Goal: Information Seeking & Learning: Learn about a topic

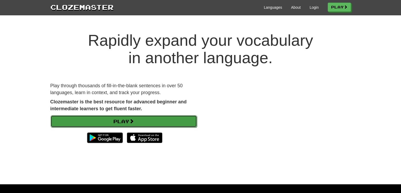
click at [151, 126] on link "Play" at bounding box center [124, 121] width 146 height 12
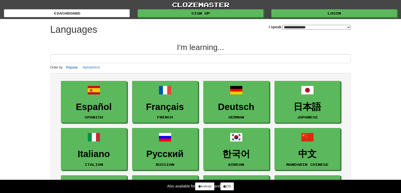
click at [333, 27] on select "**********" at bounding box center [317, 27] width 68 height 5
select select "******"
click at [283, 25] on select "**********" at bounding box center [317, 27] width 68 height 5
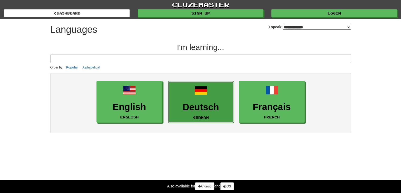
click at [192, 94] on link "Deutsch German" at bounding box center [201, 102] width 66 height 42
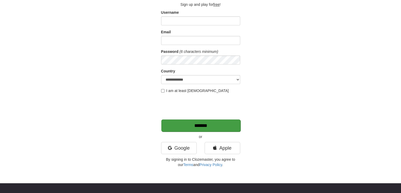
scroll to position [44, 0]
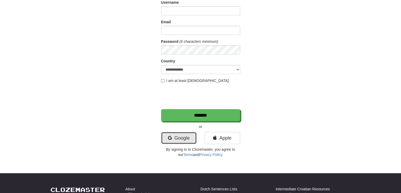
click at [182, 140] on link "Google" at bounding box center [179, 138] width 36 height 12
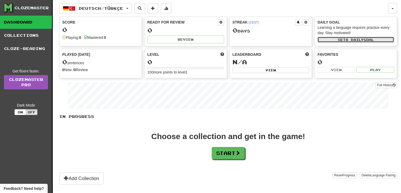
click at [355, 41] on span "a daily" at bounding box center [355, 40] width 18 height 4
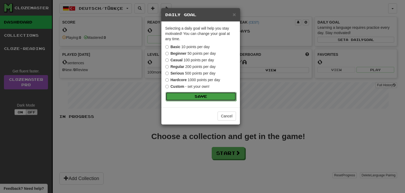
click at [195, 93] on button "Save" at bounding box center [201, 96] width 71 height 9
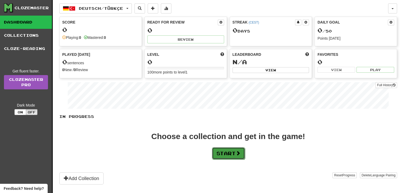
click at [235, 156] on button "Start" at bounding box center [228, 153] width 33 height 12
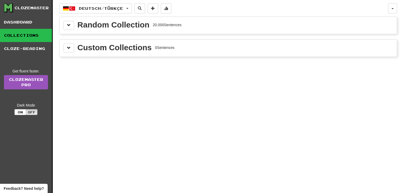
click at [177, 29] on div "Random Collection 20.000 Sentences" at bounding box center [228, 25] width 329 height 9
click at [69, 27] on button at bounding box center [69, 25] width 11 height 9
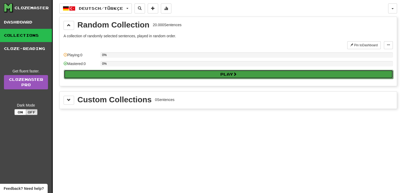
click at [117, 76] on button "Play" at bounding box center [228, 74] width 329 height 9
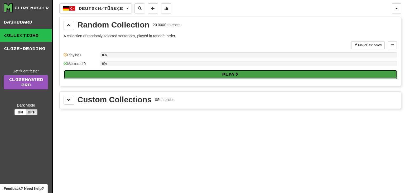
select select "**"
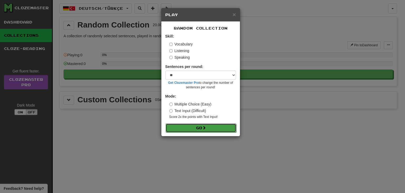
click at [193, 127] on button "Go" at bounding box center [201, 127] width 71 height 9
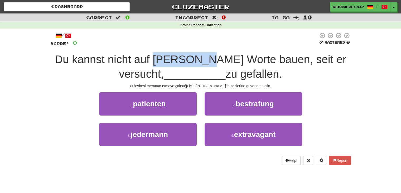
drag, startPoint x: 162, startPoint y: 66, endPoint x: 214, endPoint y: 66, distance: 51.2
click at [214, 66] on div "Du kannst nicht auf Jims Worte bauen, seit er versucht, __________ zu gefallen." at bounding box center [200, 66] width 301 height 29
drag, startPoint x: 233, startPoint y: 63, endPoint x: 236, endPoint y: 61, distance: 3.3
click at [233, 62] on span "Du kannst nicht auf Jims Worte bauen, seit er versucht," at bounding box center [201, 66] width 292 height 27
drag, startPoint x: 170, startPoint y: 61, endPoint x: 178, endPoint y: 58, distance: 9.3
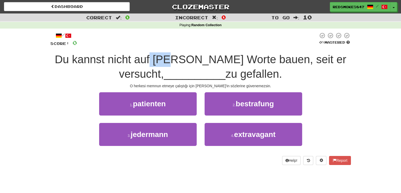
click at [178, 58] on span "Du kannst nicht auf Jims Worte bauen, seit er versucht," at bounding box center [201, 66] width 292 height 27
click at [213, 58] on span "Du kannst nicht auf Jims Worte bauen, seit er versucht," at bounding box center [201, 66] width 292 height 27
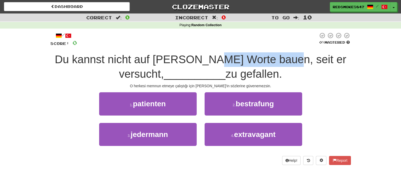
drag, startPoint x: 227, startPoint y: 61, endPoint x: 286, endPoint y: 59, distance: 59.6
click at [286, 59] on span "Du kannst nicht auf Jims Worte bauen, seit er versucht," at bounding box center [201, 66] width 292 height 27
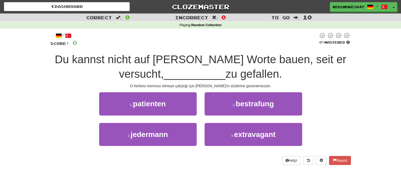
drag, startPoint x: 302, startPoint y: 56, endPoint x: 311, endPoint y: 55, distance: 9.2
click at [304, 55] on span "Du kannst nicht auf Jims Worte bauen, seit er versucht," at bounding box center [201, 66] width 292 height 27
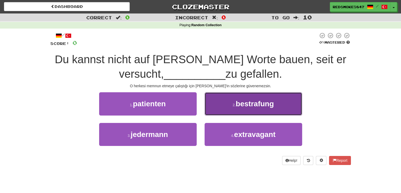
click at [250, 101] on span "bestrafung" at bounding box center [255, 103] width 38 height 8
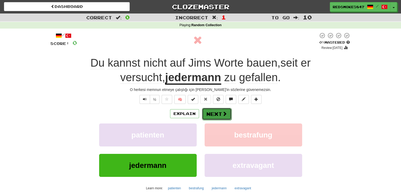
click at [217, 116] on button "Next" at bounding box center [217, 114] width 30 height 12
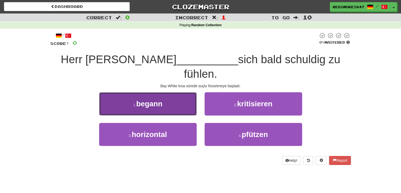
click at [185, 93] on button "1 . begann" at bounding box center [148, 103] width 98 height 23
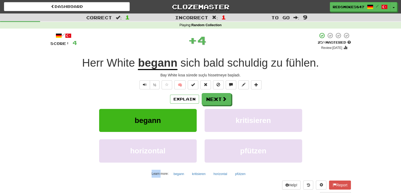
click at [185, 93] on div "Explain Next" at bounding box center [200, 99] width 301 height 12
copy small "Learn"
click at [229, 102] on button "Next" at bounding box center [217, 99] width 30 height 12
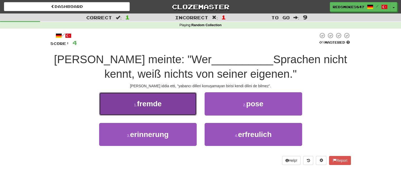
click at [172, 103] on button "1 . fremde" at bounding box center [148, 103] width 98 height 23
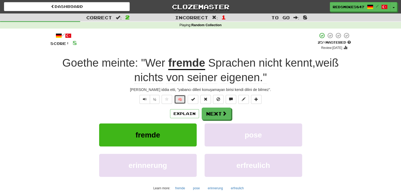
click at [181, 98] on button "🧠" at bounding box center [179, 99] width 11 height 9
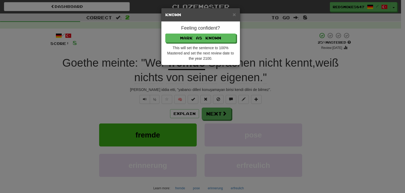
drag, startPoint x: 191, startPoint y: 104, endPoint x: 209, endPoint y: 66, distance: 42.6
click at [191, 104] on div "× Known Feeling confident? Mark as Known This will set the sentence to 100% Mas…" at bounding box center [202, 96] width 405 height 193
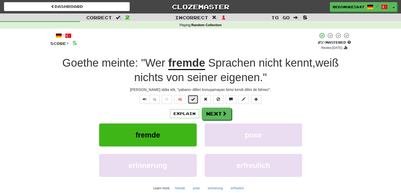
click at [194, 100] on span at bounding box center [193, 99] width 4 height 4
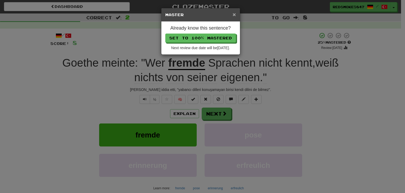
click at [235, 15] on span "×" at bounding box center [234, 14] width 3 height 6
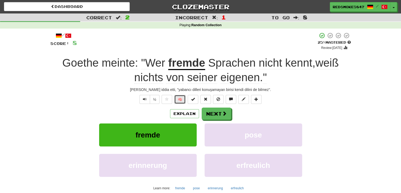
click at [183, 98] on button "🧠" at bounding box center [179, 99] width 11 height 9
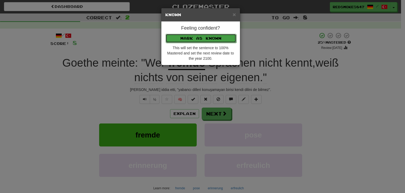
click at [207, 38] on button "Mark as Known" at bounding box center [201, 38] width 71 height 9
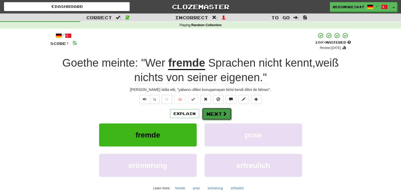
click at [213, 111] on button "Next" at bounding box center [217, 114] width 30 height 12
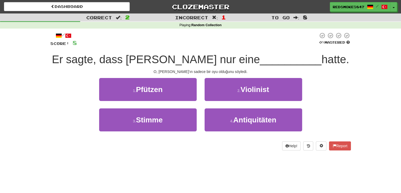
click at [85, 60] on span "Er sagte, dass Harrison nur eine" at bounding box center [156, 59] width 208 height 12
click at [91, 60] on span "Er sagte, dass Harrison nur eine" at bounding box center [156, 59] width 208 height 12
click at [118, 62] on span "Er sagte, dass Harrison nur eine" at bounding box center [156, 59] width 208 height 12
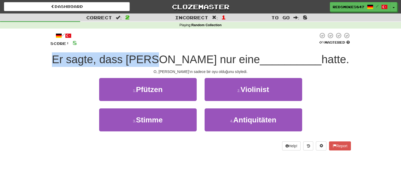
drag, startPoint x: 76, startPoint y: 62, endPoint x: 171, endPoint y: 63, distance: 94.2
click at [171, 63] on span "Er sagte, dass Harrison nur eine" at bounding box center [156, 59] width 208 height 12
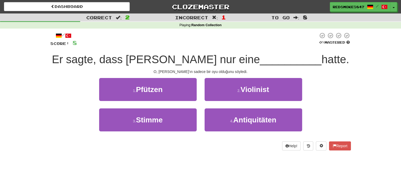
click at [181, 57] on span "Er sagte, dass Harrison nur eine" at bounding box center [156, 59] width 208 height 12
drag, startPoint x: 121, startPoint y: 62, endPoint x: 158, endPoint y: 62, distance: 36.9
click at [158, 62] on span "Er sagte, dass Harrison nur eine" at bounding box center [156, 59] width 208 height 12
click at [168, 60] on span "Er sagte, dass Harrison nur eine" at bounding box center [156, 59] width 208 height 12
copy span "son nu"
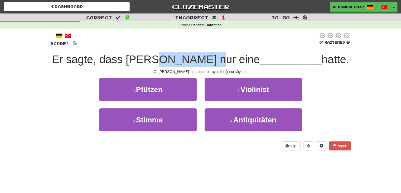
drag, startPoint x: 202, startPoint y: 65, endPoint x: 221, endPoint y: 62, distance: 19.0
click at [220, 62] on span "Er sagte, dass Harrison nur eine" at bounding box center [156, 59] width 208 height 12
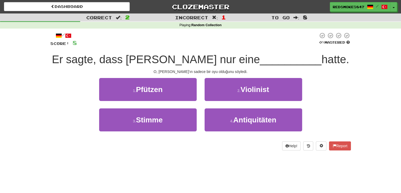
click at [260, 61] on span "__________" at bounding box center [291, 59] width 62 height 12
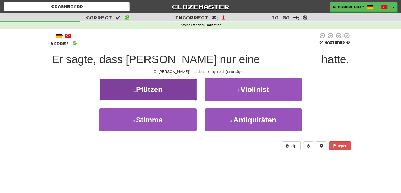
click at [170, 89] on button "1 . Pfützen" at bounding box center [148, 89] width 98 height 23
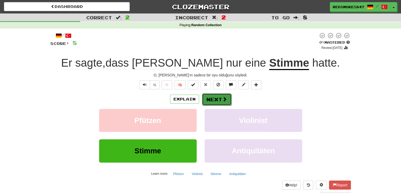
click at [221, 102] on button "Next" at bounding box center [217, 99] width 30 height 12
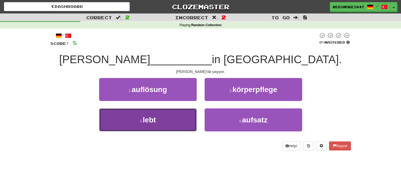
click at [165, 124] on button "3 . lebt" at bounding box center [148, 119] width 98 height 23
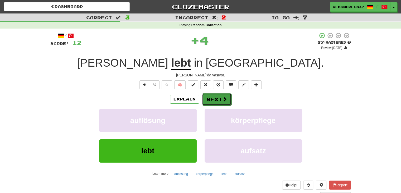
click at [222, 100] on span at bounding box center [224, 99] width 5 height 5
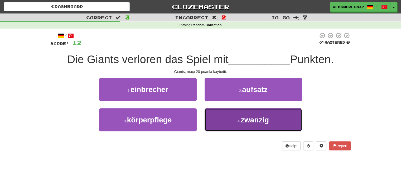
click at [255, 129] on button "4 . zwanzig" at bounding box center [254, 119] width 98 height 23
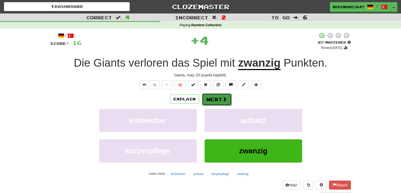
click at [219, 99] on button "Next" at bounding box center [217, 99] width 30 height 12
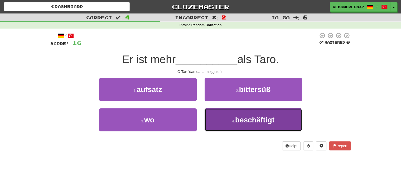
click at [244, 117] on span "beschäftigt" at bounding box center [254, 120] width 39 height 8
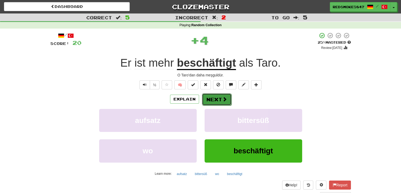
click at [221, 101] on button "Next" at bounding box center [217, 99] width 30 height 12
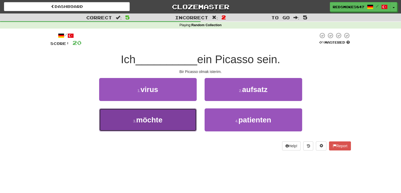
click at [183, 117] on button "3 . möchte" at bounding box center [148, 119] width 98 height 23
click at [183, 101] on button "1 . virus" at bounding box center [148, 89] width 98 height 23
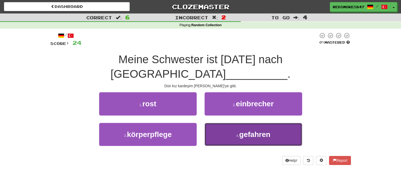
click at [245, 130] on span "gefahren" at bounding box center [254, 134] width 31 height 8
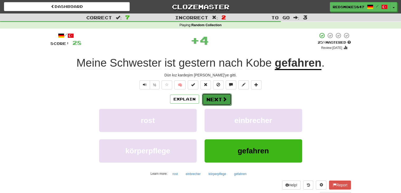
click at [223, 99] on span at bounding box center [224, 99] width 5 height 5
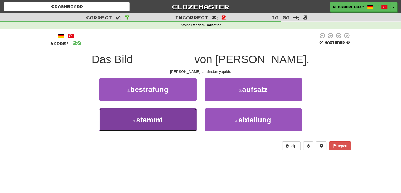
click at [169, 123] on button "3 . stammt" at bounding box center [148, 119] width 98 height 23
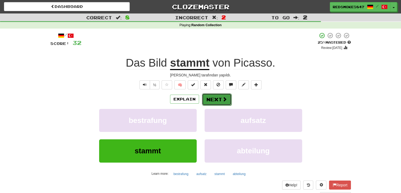
click at [219, 100] on button "Next" at bounding box center [217, 99] width 30 height 12
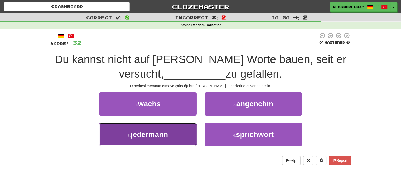
click at [192, 141] on button "3 . jedermann" at bounding box center [148, 134] width 98 height 23
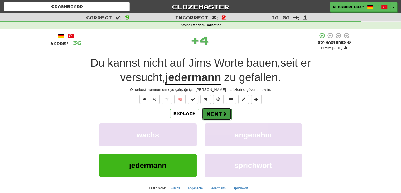
click at [219, 118] on button "Next" at bounding box center [217, 114] width 30 height 12
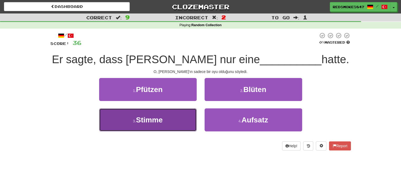
click at [162, 125] on button "3 . Stimme" at bounding box center [148, 119] width 98 height 23
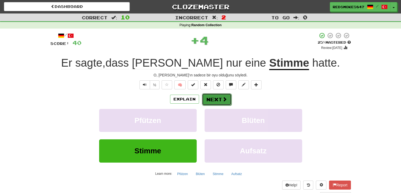
click at [214, 102] on button "Next" at bounding box center [217, 99] width 30 height 12
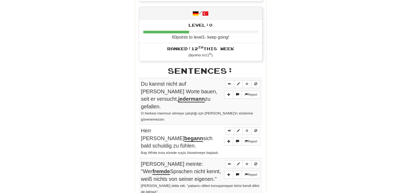
scroll to position [264, 0]
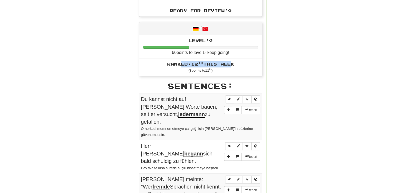
drag, startPoint x: 232, startPoint y: 63, endPoint x: 176, endPoint y: 61, distance: 55.4
click at [176, 61] on span "Ranked: 12 th this week" at bounding box center [200, 63] width 67 height 5
click at [158, 65] on li "Ranked: 12 th this week ( 8 points to 11 th )" at bounding box center [200, 67] width 123 height 18
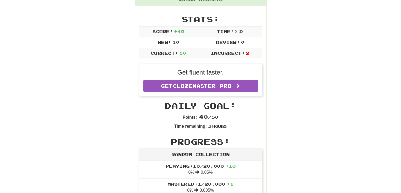
scroll to position [0, 0]
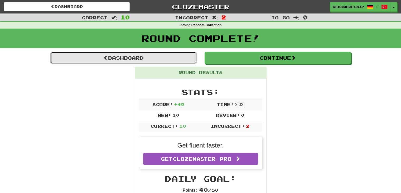
click at [126, 60] on link "Dashboard" at bounding box center [123, 58] width 146 height 12
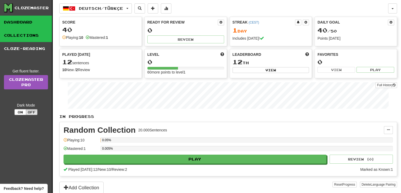
click at [35, 40] on link "Collections" at bounding box center [26, 35] width 52 height 13
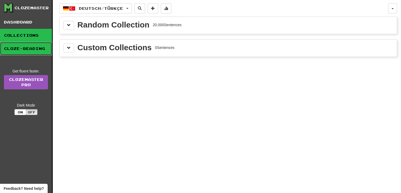
click at [36, 48] on link "Cloze-Reading" at bounding box center [26, 48] width 52 height 13
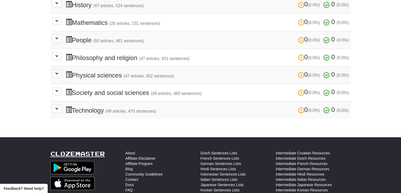
scroll to position [197, 0]
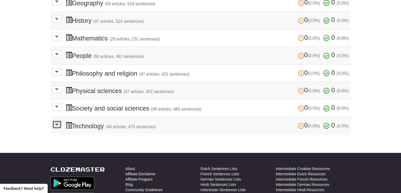
click at [57, 123] on span at bounding box center [56, 123] width 3 height 3
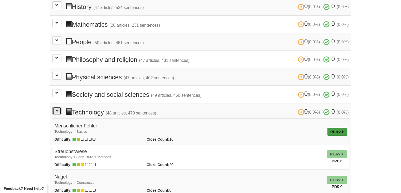
scroll to position [236, 0]
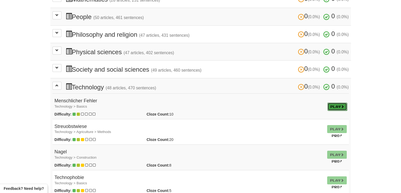
click at [334, 105] on link "Play" at bounding box center [338, 106] width 20 height 8
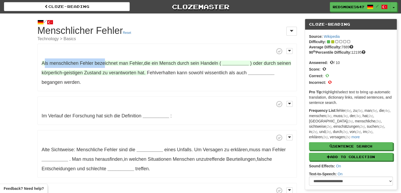
drag, startPoint x: 53, startPoint y: 63, endPoint x: 85, endPoint y: 61, distance: 32.2
click at [103, 61] on span "Als menschlichen Fehler bezeichnet man [PERSON_NAME] , die ein Mensch durch sei…" at bounding box center [132, 62] width 180 height 5
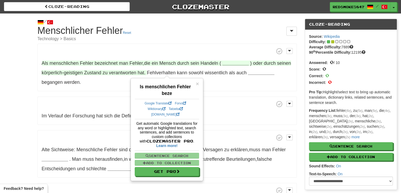
click at [165, 51] on span at bounding box center [167, 51] width 251 height 7
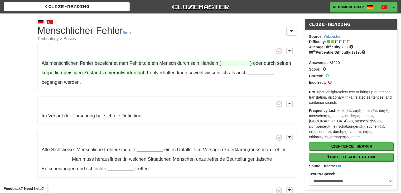
click at [168, 63] on span "Mensch" at bounding box center [167, 62] width 17 height 5
drag, startPoint x: 152, startPoint y: 62, endPoint x: 178, endPoint y: 61, distance: 26.1
click at [178, 61] on span "Als menschlichen Fehler bezeichnet man Fehler , die ein Mensch durch sein Hande…" at bounding box center [132, 62] width 180 height 5
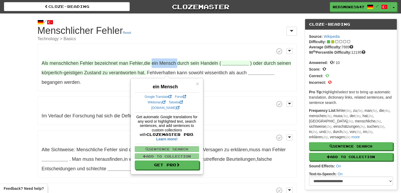
copy span "ein Mensch"
click at [232, 109] on p "Im Verlauf der Forschung hat sich die Definition __________ :" at bounding box center [167, 110] width 260 height 28
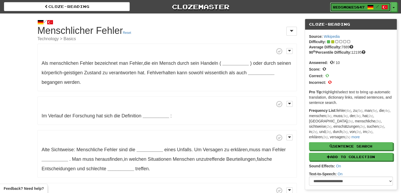
click at [353, 9] on span "RedSmoke5847" at bounding box center [349, 7] width 32 height 5
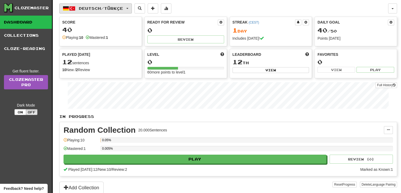
click at [120, 10] on span "Deutsch / Türkçe" at bounding box center [101, 8] width 44 height 4
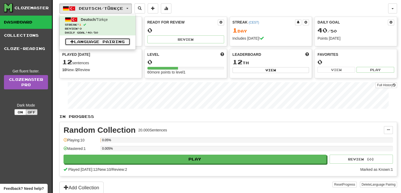
click at [111, 42] on link "Language Pairing" at bounding box center [97, 41] width 65 height 7
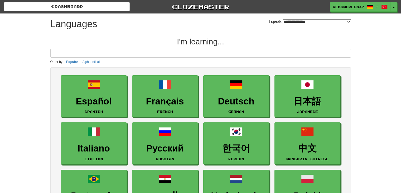
click at [294, 20] on select "**********" at bounding box center [317, 21] width 68 height 5
select select "******"
click at [283, 19] on select "**********" at bounding box center [317, 21] width 68 height 5
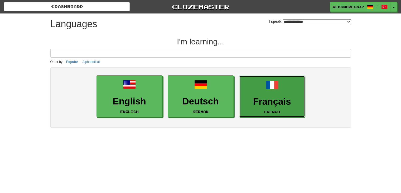
click at [268, 102] on h3 "Français" at bounding box center [272, 101] width 60 height 10
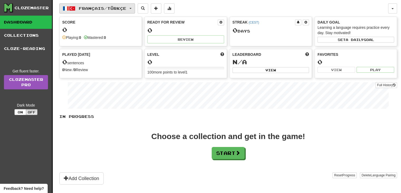
click at [124, 9] on span "Français / Türkçe" at bounding box center [102, 8] width 47 height 4
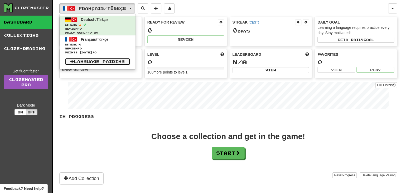
click at [98, 59] on link "Language Pairing" at bounding box center [97, 61] width 65 height 7
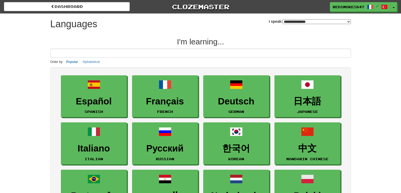
click at [283, 20] on select "**********" at bounding box center [317, 21] width 68 height 5
click at [287, 22] on select "**********" at bounding box center [317, 21] width 68 height 5
select select "******"
click at [283, 19] on select "**********" at bounding box center [317, 21] width 68 height 5
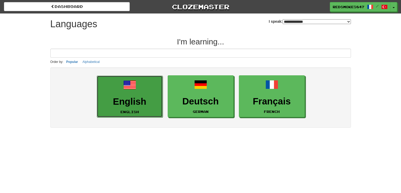
click at [145, 92] on link "English English" at bounding box center [130, 96] width 66 height 42
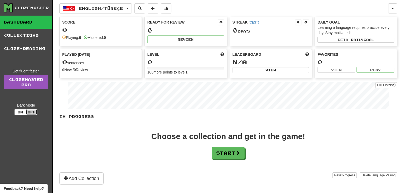
click at [30, 109] on button "Off" at bounding box center [32, 112] width 12 height 6
click at [24, 113] on button "On" at bounding box center [21, 112] width 12 height 6
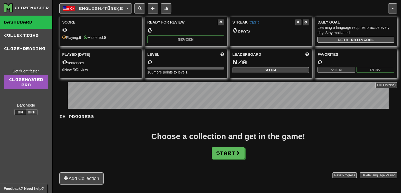
click at [174, 130] on div "In Progress Choose a collection and get in the game! Start Add Collection Reset…" at bounding box center [228, 149] width 338 height 70
click at [168, 9] on span at bounding box center [166, 8] width 4 height 4
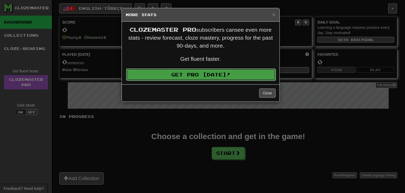
click at [239, 72] on link "Get Pro [DATE]!" at bounding box center [201, 74] width 150 height 12
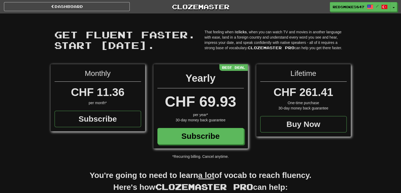
click at [193, 48] on h1 "Get fluent faster. Start today. Get fluent faster. Start today." at bounding box center [125, 39] width 142 height 21
click at [101, 8] on link "Dashboard" at bounding box center [67, 6] width 126 height 9
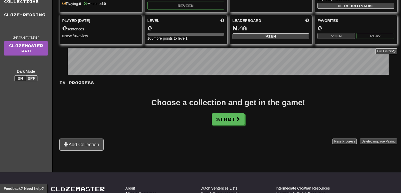
scroll to position [44, 0]
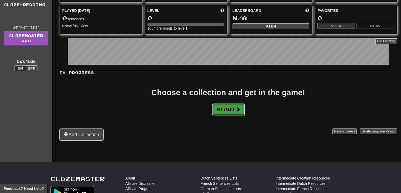
click at [225, 109] on button "Start" at bounding box center [228, 109] width 33 height 12
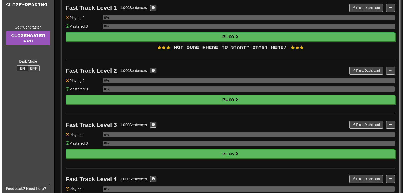
scroll to position [0, 0]
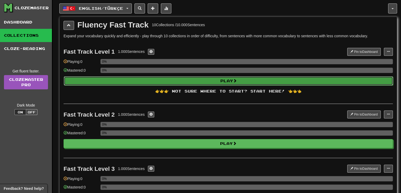
click at [228, 79] on button "Play" at bounding box center [228, 80] width 329 height 9
select select "**"
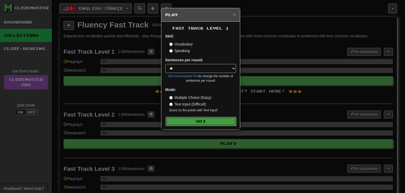
click at [198, 120] on button "Go" at bounding box center [201, 121] width 71 height 9
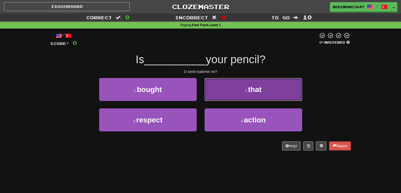
click at [245, 90] on small "2 ." at bounding box center [246, 90] width 3 height 4
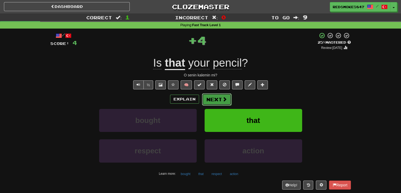
click at [209, 99] on button "Next" at bounding box center [217, 99] width 30 height 12
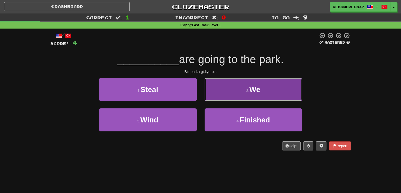
click at [230, 93] on button "2 . We" at bounding box center [254, 89] width 98 height 23
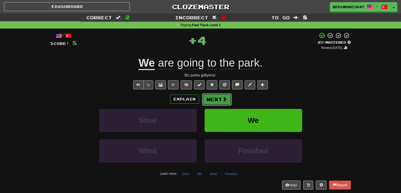
click at [212, 97] on button "Next" at bounding box center [217, 99] width 30 height 12
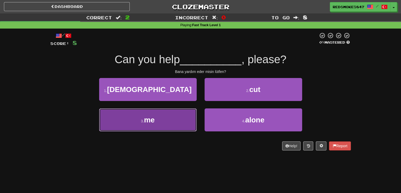
click at [161, 123] on button "3 . me" at bounding box center [148, 119] width 98 height 23
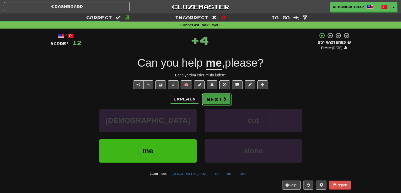
click at [217, 98] on button "Next" at bounding box center [217, 99] width 30 height 12
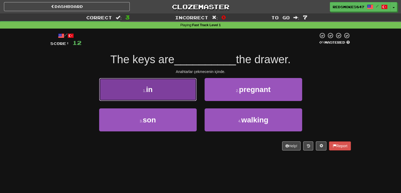
click at [172, 94] on button "1 . in" at bounding box center [148, 89] width 98 height 23
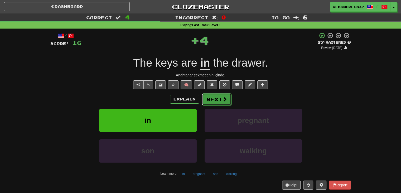
click at [220, 101] on button "Next" at bounding box center [217, 99] width 30 height 12
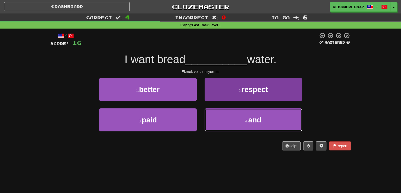
click at [233, 118] on button "4 . and" at bounding box center [254, 119] width 98 height 23
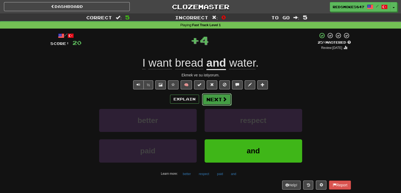
click at [217, 100] on button "Next" at bounding box center [217, 99] width 30 height 12
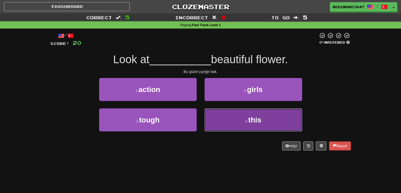
click at [244, 121] on button "4 . this" at bounding box center [254, 119] width 98 height 23
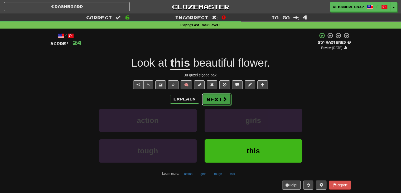
click at [222, 99] on span at bounding box center [224, 99] width 5 height 5
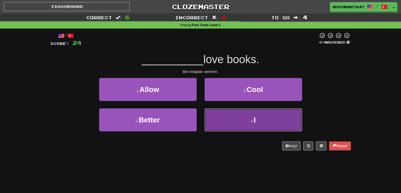
click at [230, 116] on button "4 . I" at bounding box center [254, 119] width 98 height 23
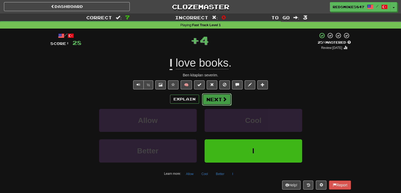
click at [220, 103] on button "Next" at bounding box center [217, 99] width 30 height 12
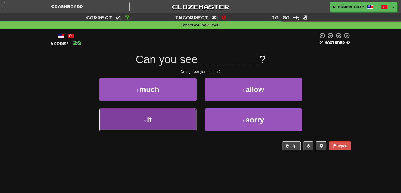
click at [188, 118] on button "3 . it" at bounding box center [148, 119] width 98 height 23
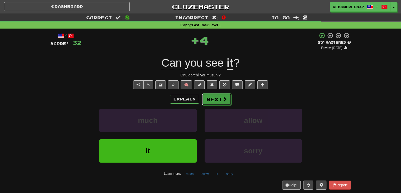
click at [227, 98] on button "Next" at bounding box center [217, 99] width 30 height 12
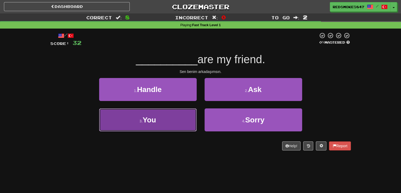
click at [194, 118] on button "3 . You" at bounding box center [148, 119] width 98 height 23
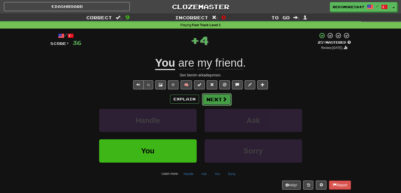
click at [214, 99] on button "Next" at bounding box center [217, 99] width 30 height 12
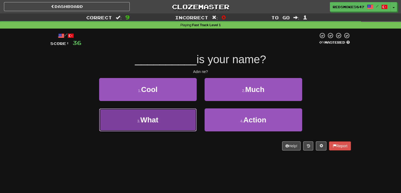
click at [187, 121] on button "3 . What" at bounding box center [148, 119] width 98 height 23
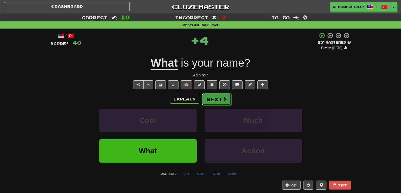
click at [222, 104] on button "Next" at bounding box center [217, 99] width 30 height 12
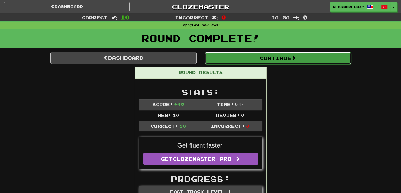
click at [262, 58] on button "Continue" at bounding box center [278, 58] width 146 height 12
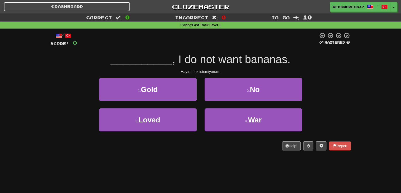
click at [34, 2] on link "Dashboard" at bounding box center [67, 6] width 126 height 9
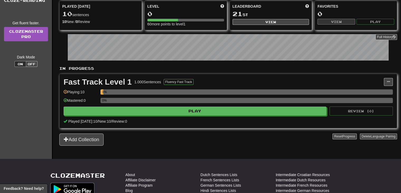
scroll to position [12, 0]
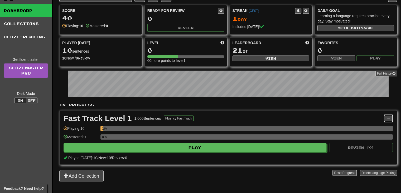
click at [391, 117] on button at bounding box center [388, 118] width 9 height 8
click at [378, 139] on span "Unpin from Dashboard" at bounding box center [368, 139] width 37 height 4
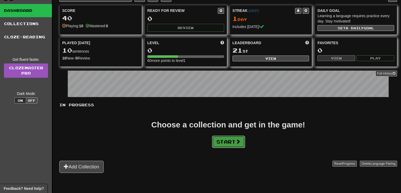
click at [237, 141] on span at bounding box center [238, 141] width 5 height 5
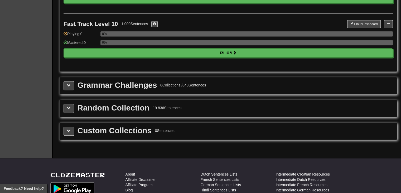
scroll to position [524, 0]
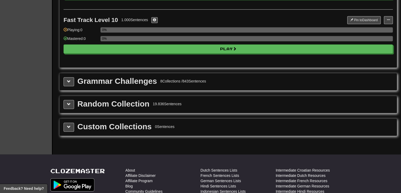
click at [151, 79] on div "Grammar Challenges" at bounding box center [118, 81] width 80 height 8
click at [73, 83] on div "Grammar Challenges 8 Collections / 843 Sentences" at bounding box center [228, 81] width 337 height 17
click at [71, 81] on button at bounding box center [69, 81] width 11 height 9
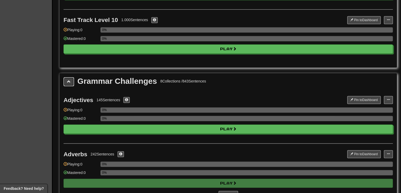
click at [73, 78] on button at bounding box center [69, 81] width 11 height 9
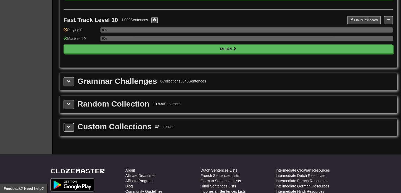
click at [70, 125] on span at bounding box center [69, 127] width 4 height 4
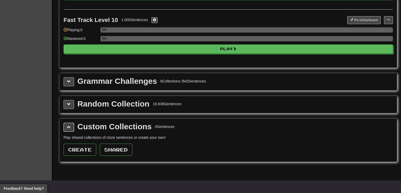
click at [70, 125] on span at bounding box center [69, 127] width 4 height 4
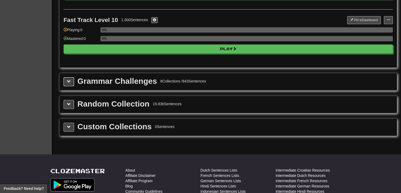
click at [67, 79] on span at bounding box center [69, 81] width 4 height 4
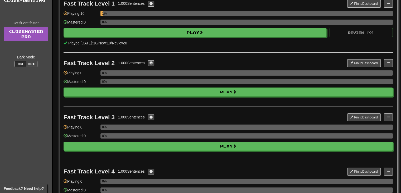
scroll to position [0, 0]
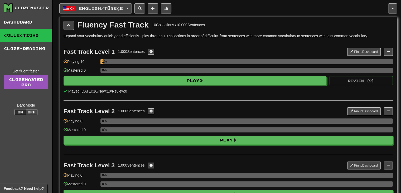
click at [127, 3] on button "English / Türkçe" at bounding box center [95, 8] width 73 height 10
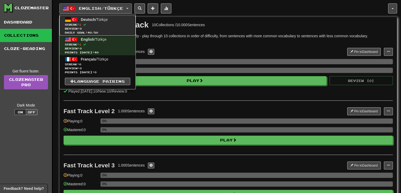
click at [114, 27] on span "Review: 0" at bounding box center [97, 29] width 65 height 4
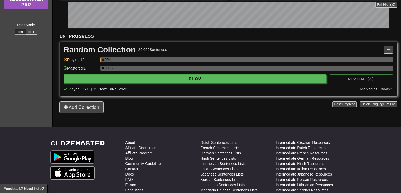
scroll to position [88, 0]
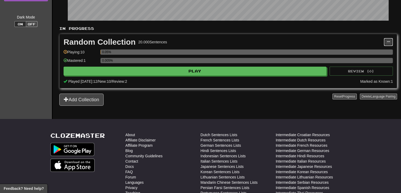
click at [390, 39] on button at bounding box center [388, 42] width 9 height 8
click at [378, 63] on span "Unpin from Dashboard" at bounding box center [368, 63] width 37 height 4
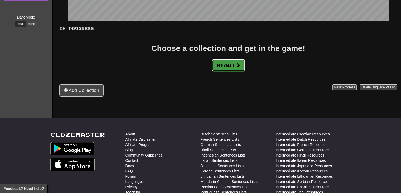
click at [212, 63] on button "Start" at bounding box center [228, 65] width 33 height 12
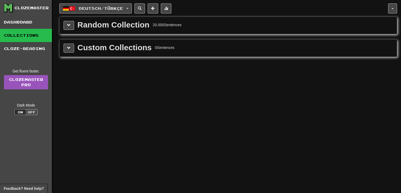
click at [171, 29] on div "Random Collection 20.000 Sentences" at bounding box center [228, 25] width 329 height 9
click at [73, 25] on button at bounding box center [69, 25] width 11 height 9
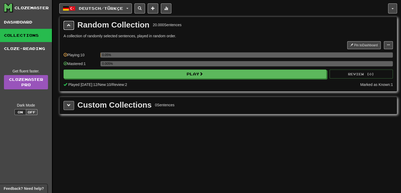
click at [73, 25] on button at bounding box center [69, 25] width 11 height 9
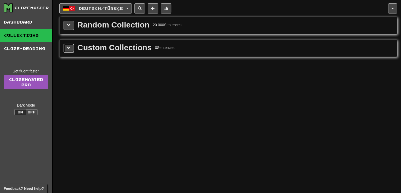
click at [73, 47] on button at bounding box center [69, 48] width 11 height 9
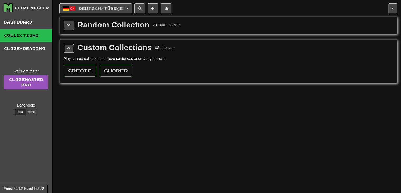
click at [73, 47] on button at bounding box center [69, 48] width 11 height 9
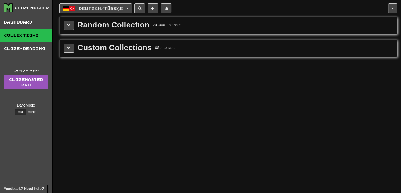
click at [75, 23] on div "Random Collection 20.000 Sentences" at bounding box center [228, 25] width 329 height 9
click at [69, 29] on button at bounding box center [69, 25] width 11 height 9
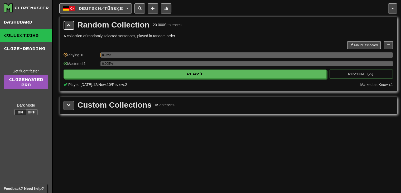
click at [69, 28] on button at bounding box center [69, 25] width 11 height 9
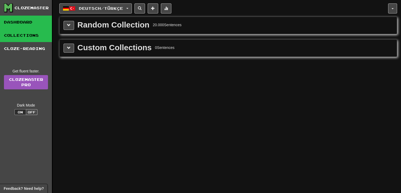
click at [42, 20] on link "Dashboard" at bounding box center [26, 22] width 52 height 13
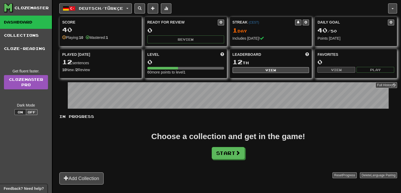
click at [42, 20] on link "Dashboard" at bounding box center [26, 22] width 52 height 13
